Goal: Navigation & Orientation: Go to known website

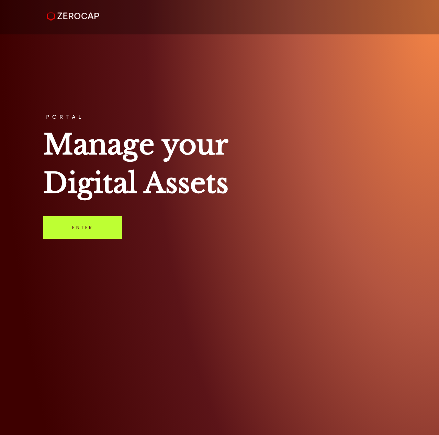
click at [83, 229] on link "Enter" at bounding box center [82, 227] width 79 height 23
click at [81, 216] on div "PORTAL Manage your Digital Assets Enter" at bounding box center [219, 217] width 439 height 435
click at [95, 235] on link "Enter" at bounding box center [82, 227] width 79 height 23
